Goal: Task Accomplishment & Management: Manage account settings

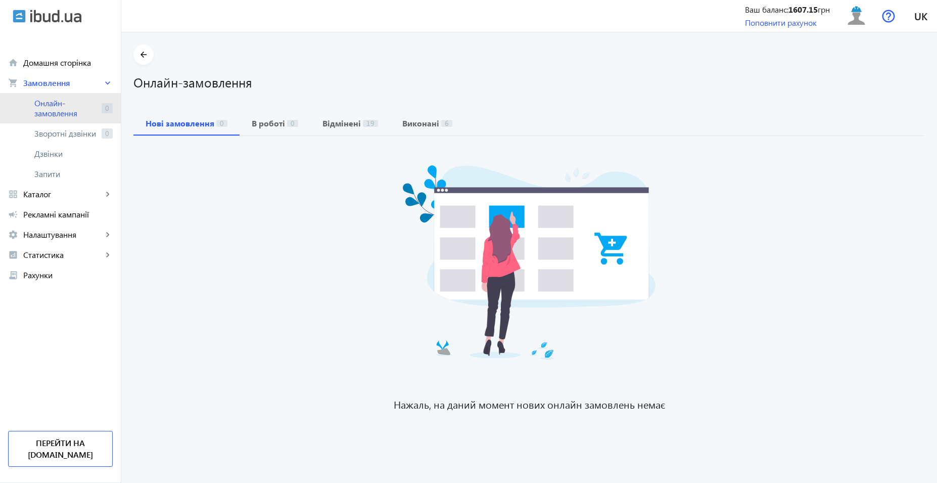
click at [77, 107] on span "Онлайн-замовлення" at bounding box center [65, 108] width 63 height 20
click at [59, 116] on span "Онлайн-замовлення" at bounding box center [65, 108] width 63 height 20
